Goal: Information Seeking & Learning: Learn about a topic

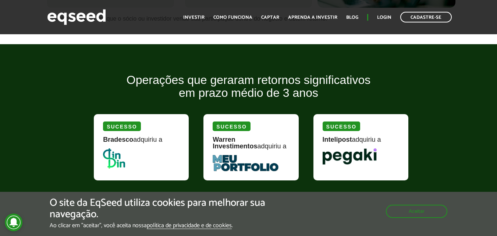
scroll to position [834, 0]
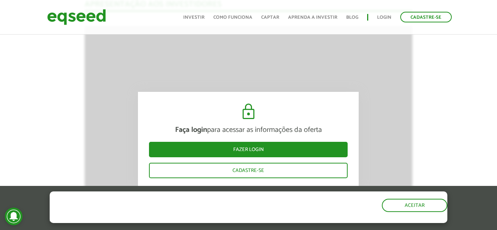
scroll to position [971, 0]
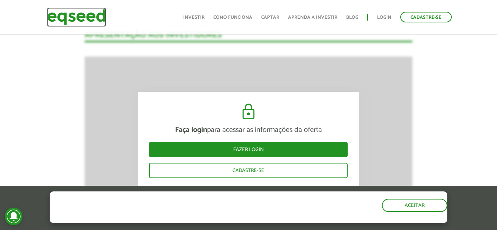
click at [84, 22] on img at bounding box center [76, 17] width 59 height 20
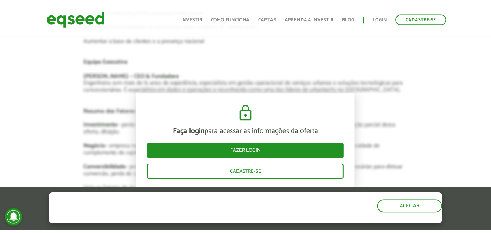
scroll to position [1393, 0]
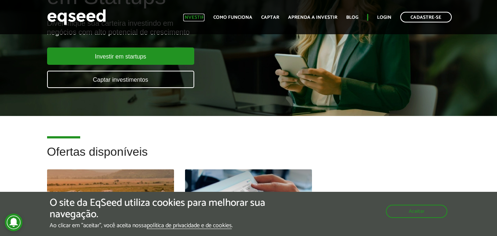
click at [204, 20] on link "Investir" at bounding box center [193, 17] width 21 height 5
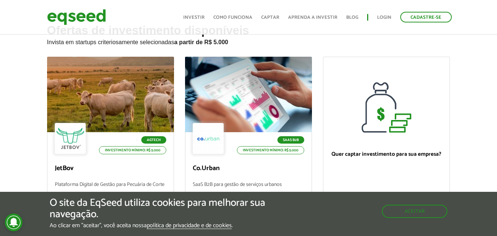
scroll to position [88, 0]
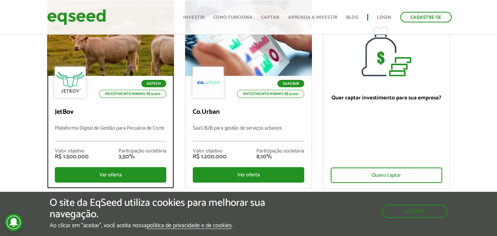
click at [138, 57] on div at bounding box center [110, 38] width 152 height 91
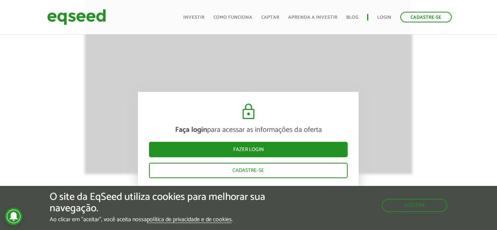
scroll to position [1112, 0]
